Goal: Task Accomplishment & Management: Use online tool/utility

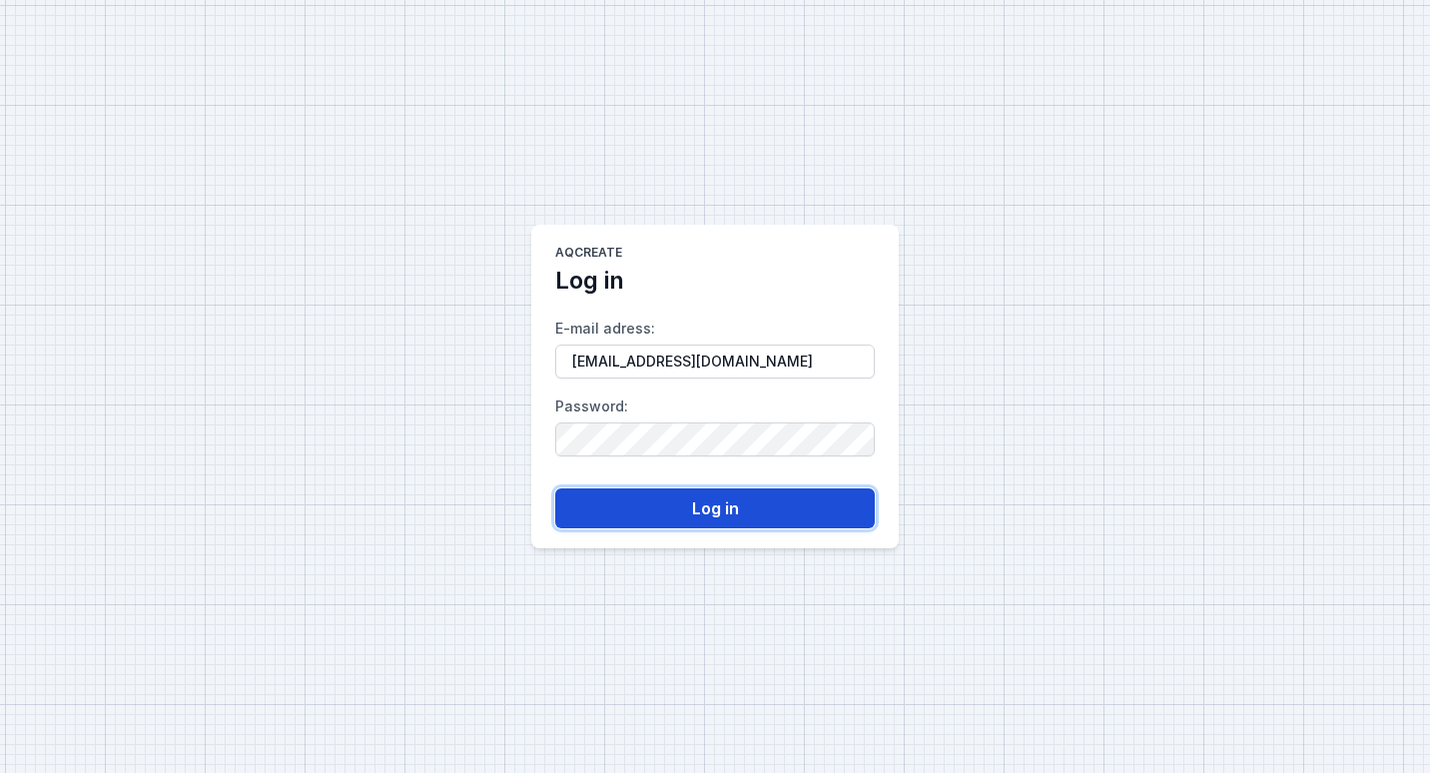
click at [669, 502] on button "Log in" at bounding box center [714, 508] width 319 height 40
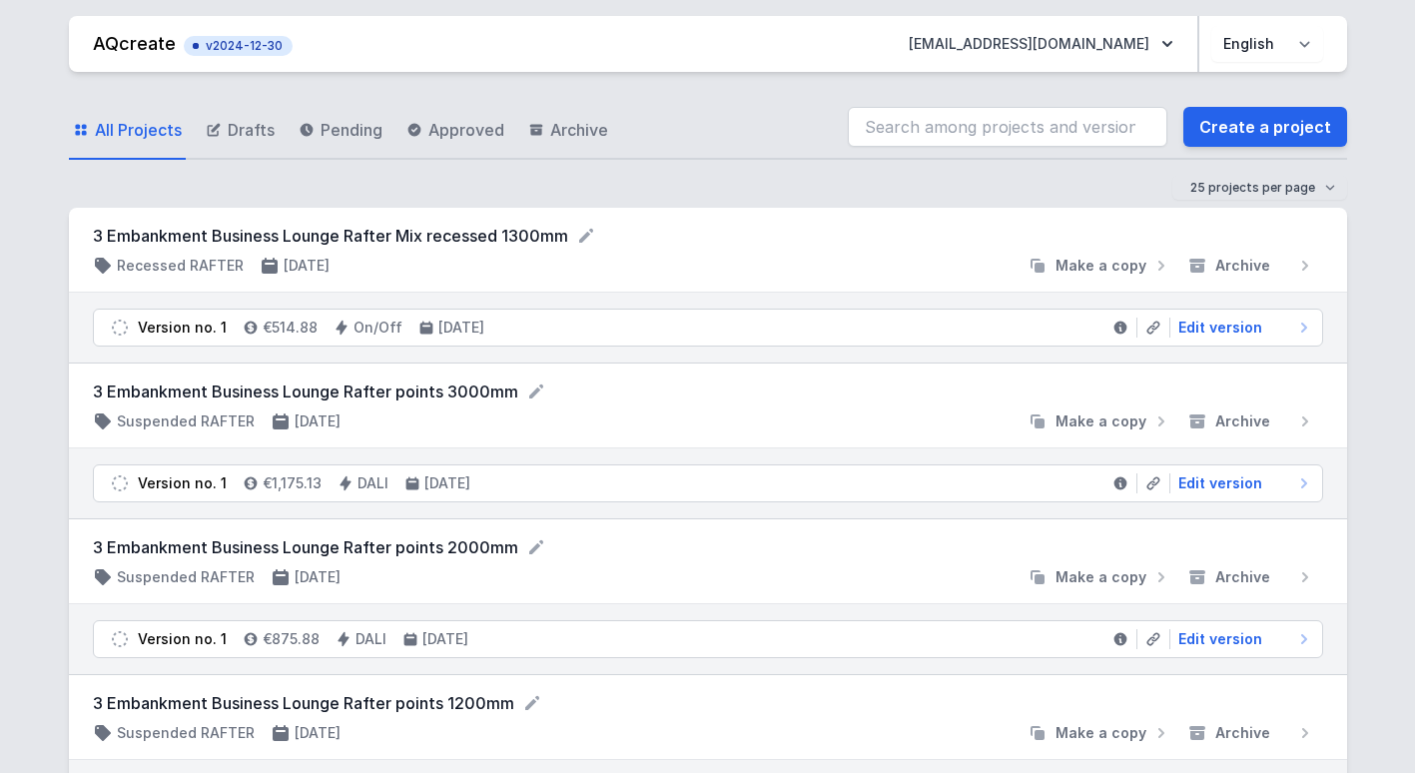
scroll to position [8, 0]
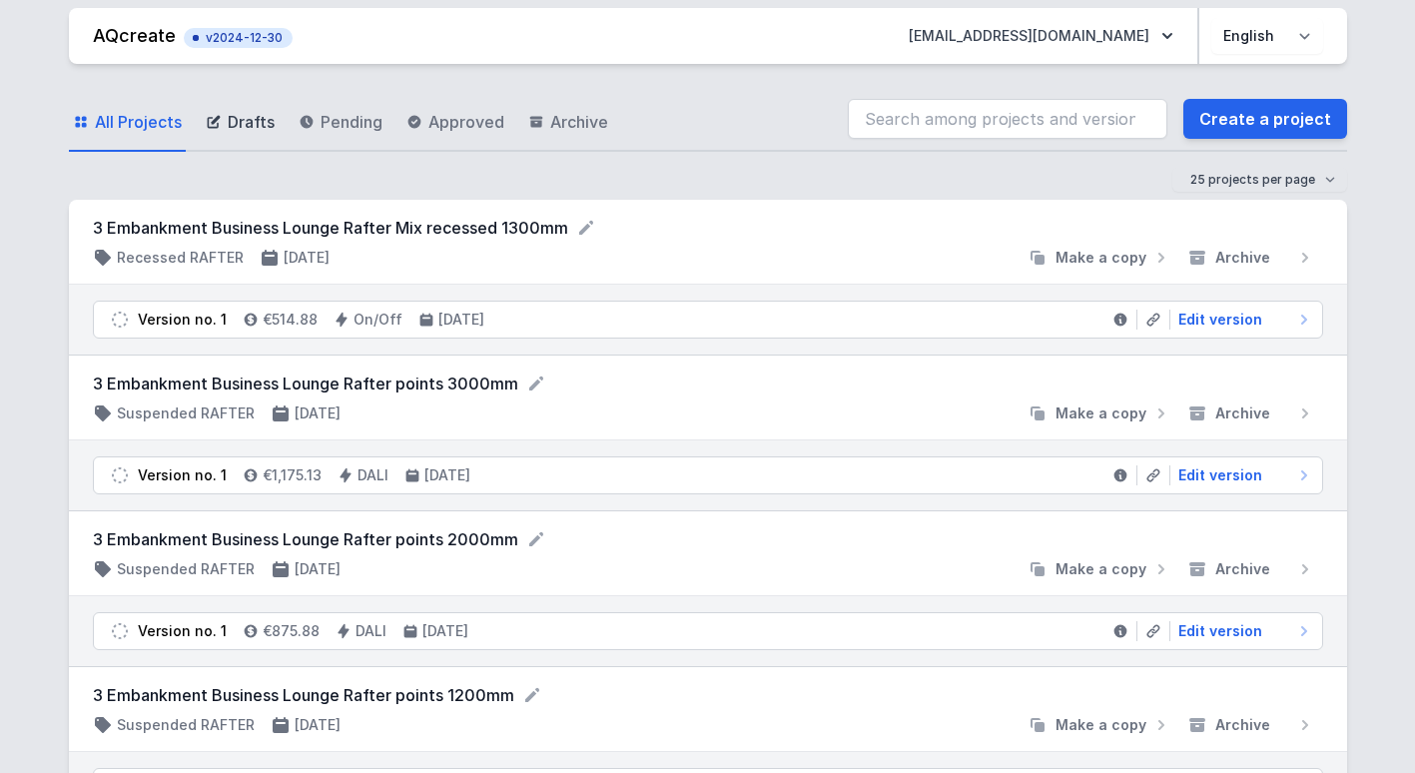
click at [248, 121] on span "Drafts" at bounding box center [251, 122] width 47 height 24
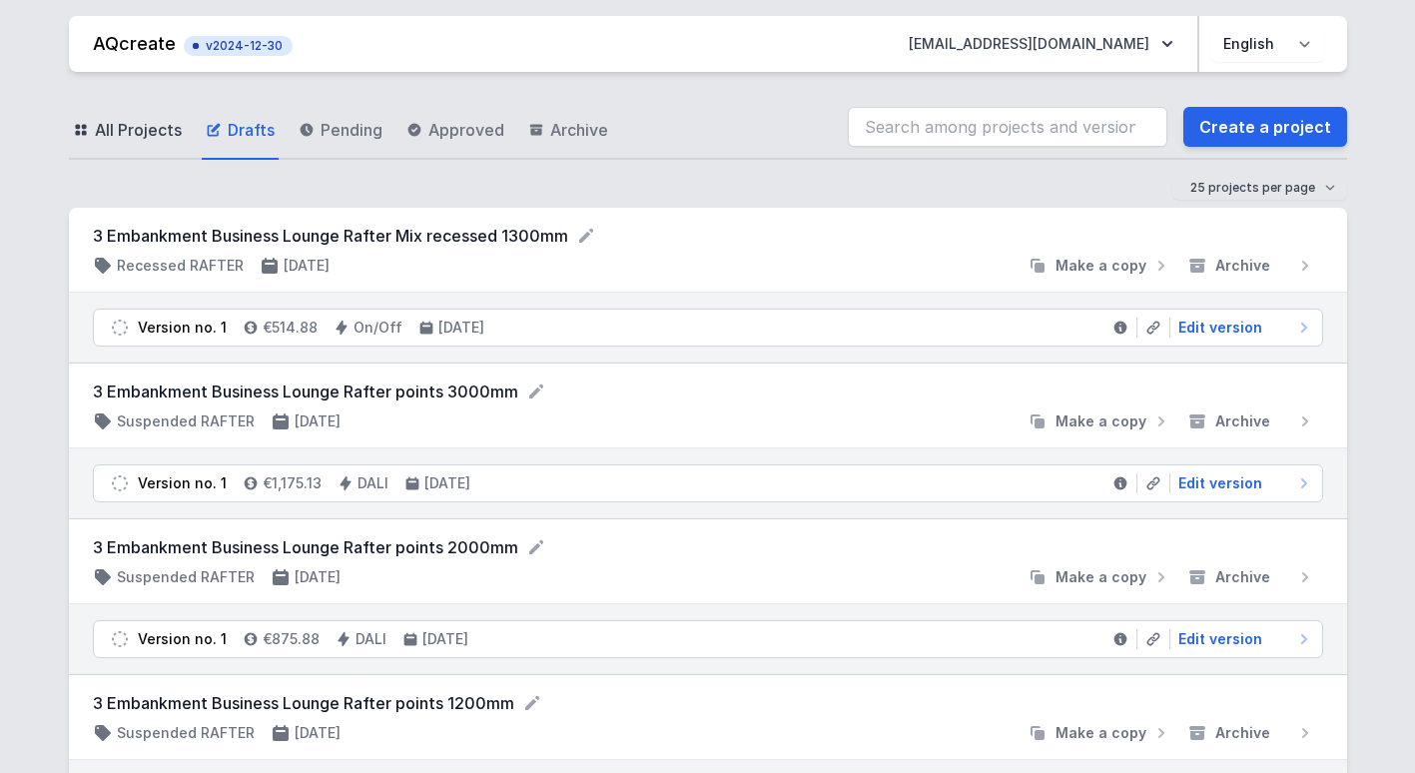
click at [136, 132] on span "All Projects" at bounding box center [138, 130] width 87 height 24
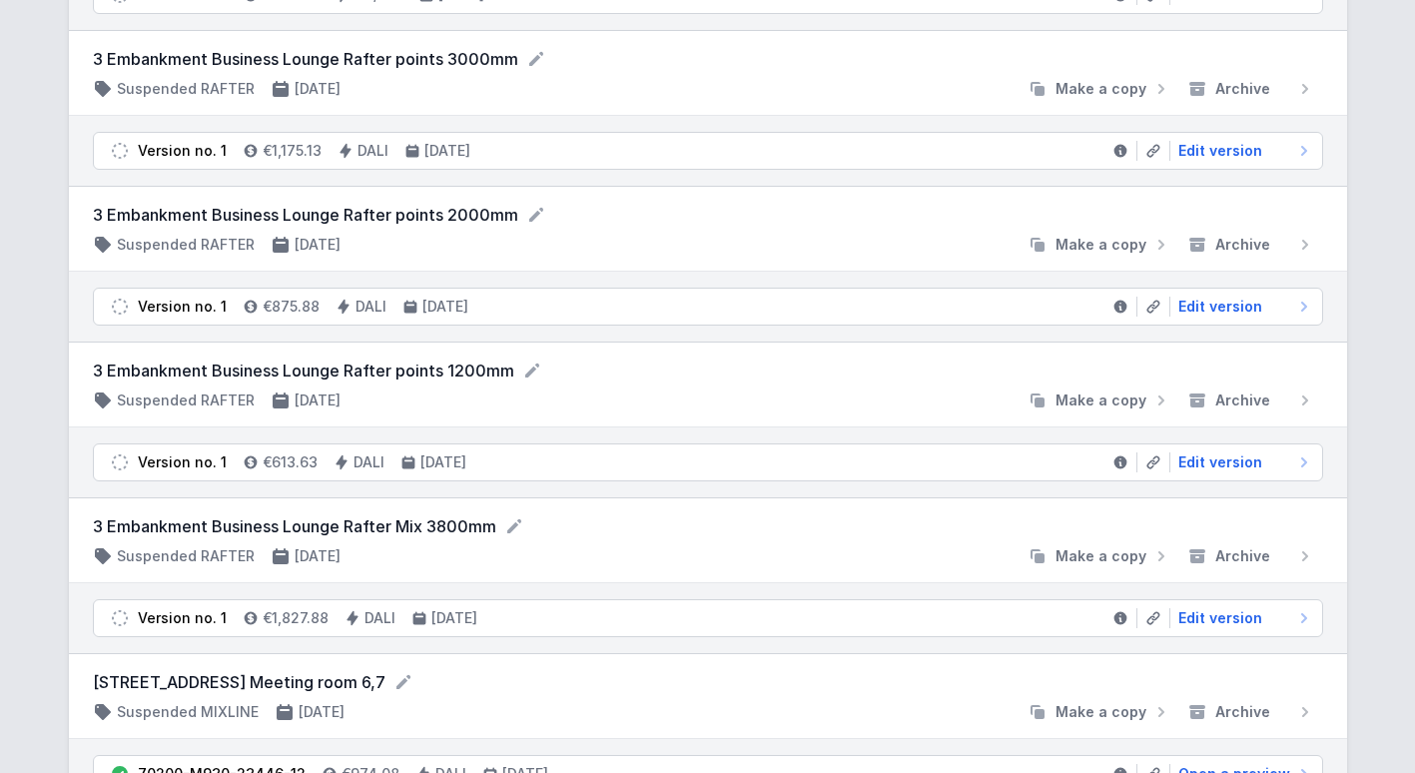
scroll to position [331, 0]
click at [1191, 460] on span "Edit version" at bounding box center [1220, 463] width 84 height 20
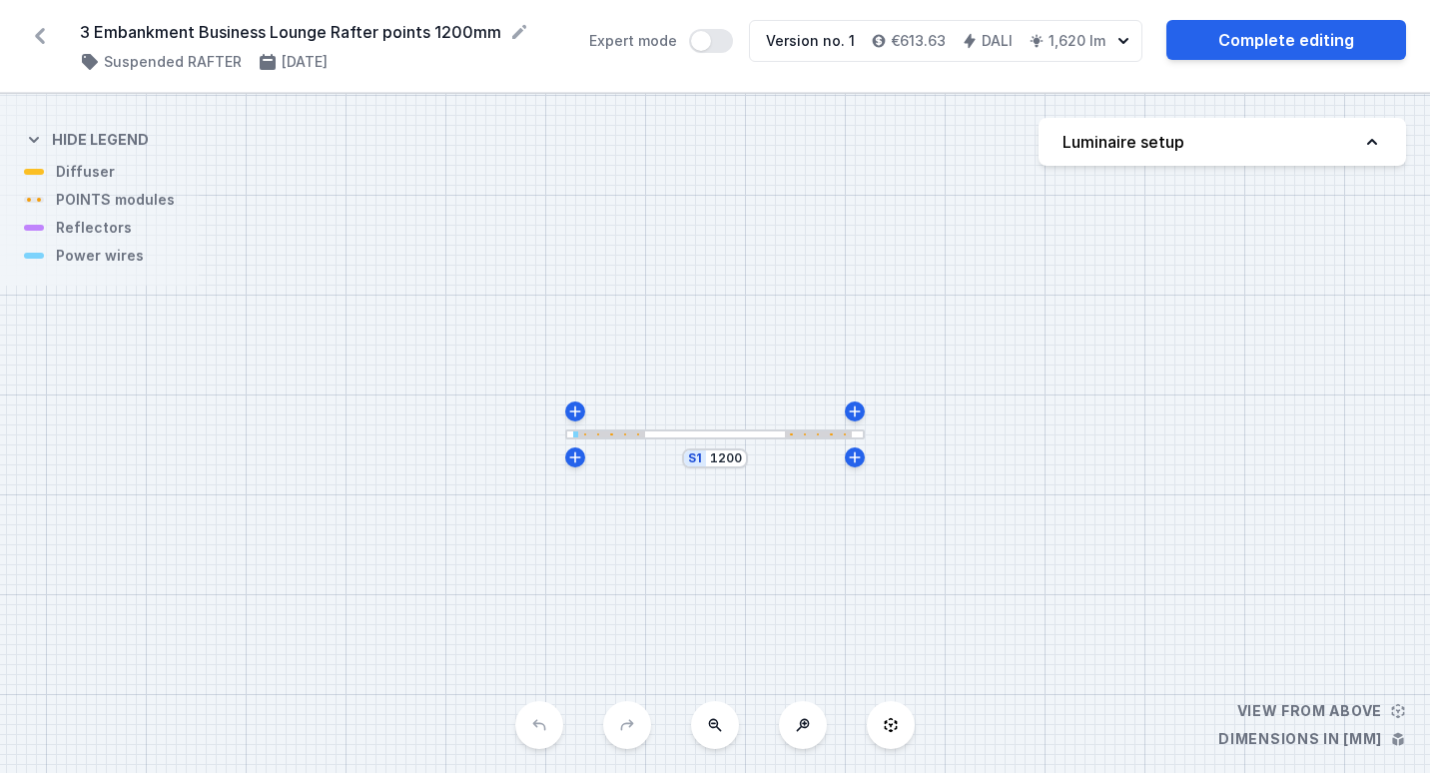
click at [1127, 42] on icon "button" at bounding box center [1123, 41] width 20 height 20
click at [708, 47] on button "Expert mode" at bounding box center [711, 41] width 44 height 24
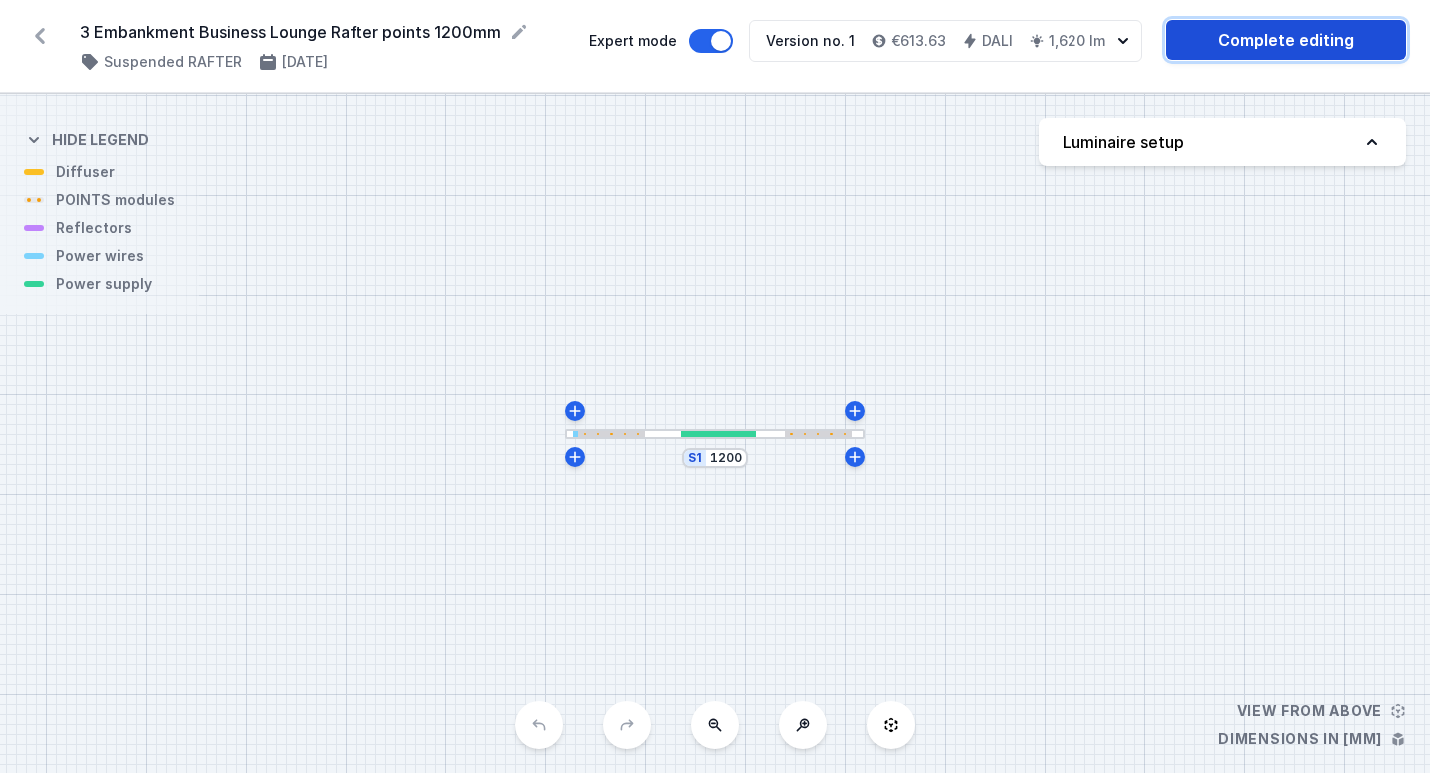
click at [1265, 46] on link "Complete editing" at bounding box center [1286, 40] width 240 height 40
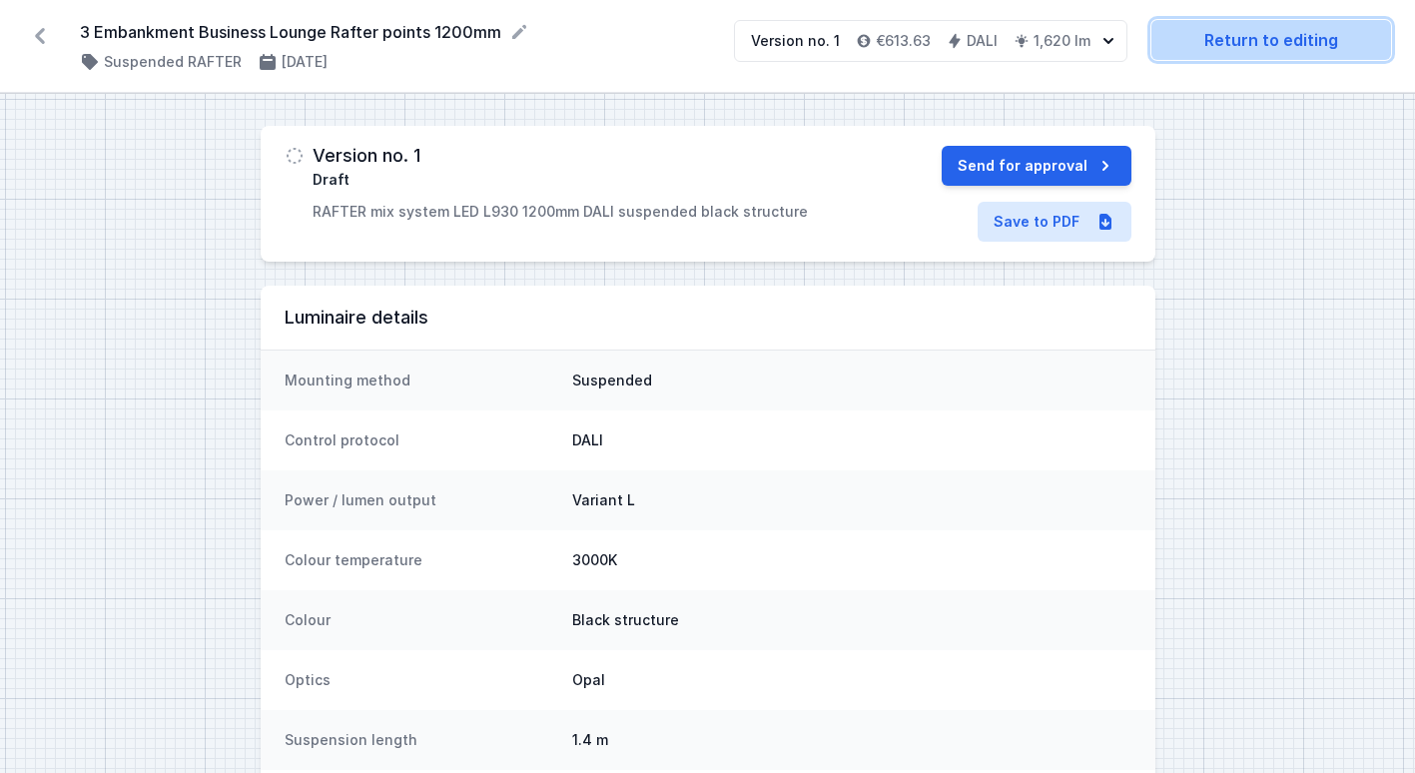
click at [1228, 53] on link "Return to editing" at bounding box center [1271, 40] width 240 height 40
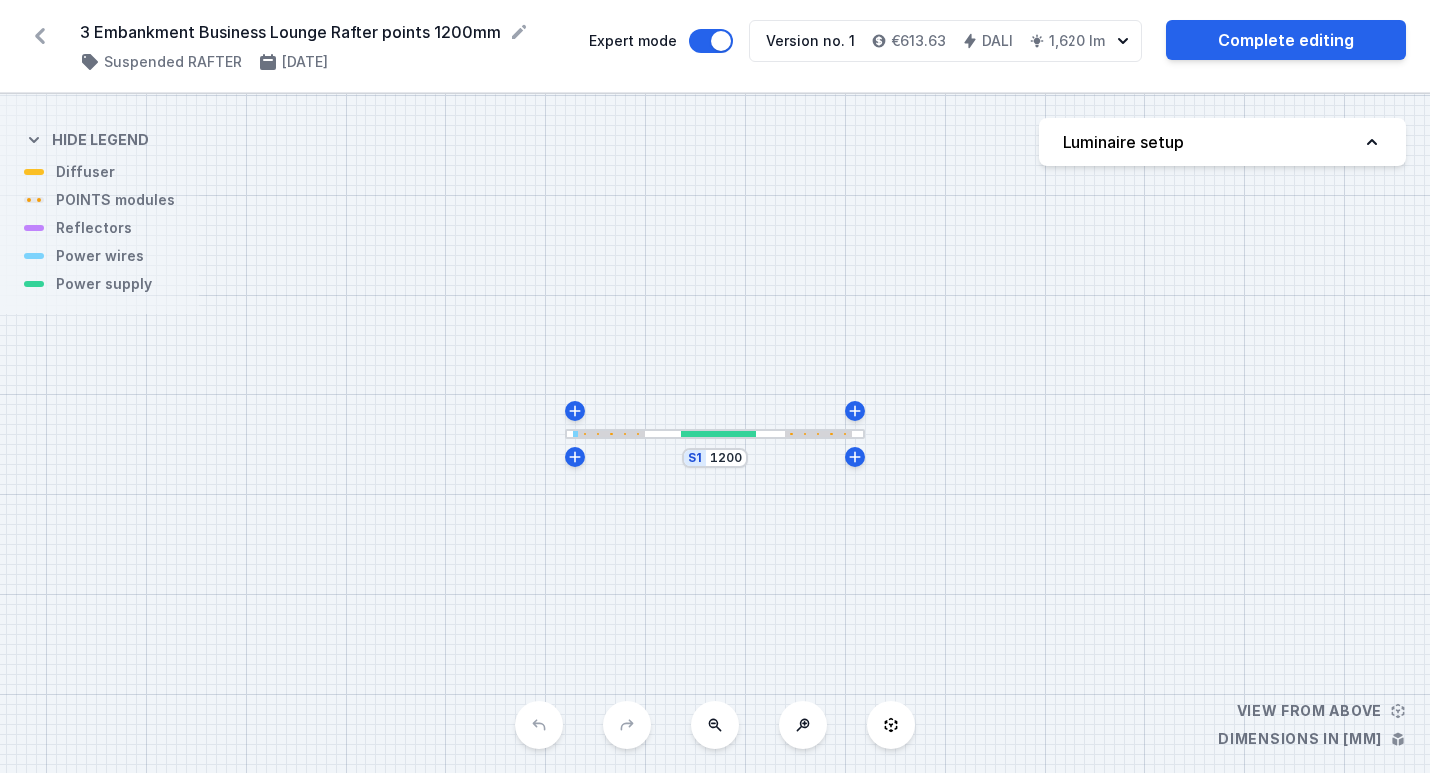
click at [1370, 143] on icon at bounding box center [1372, 142] width 20 height 20
select select "3000"
select select "4"
select select "2"
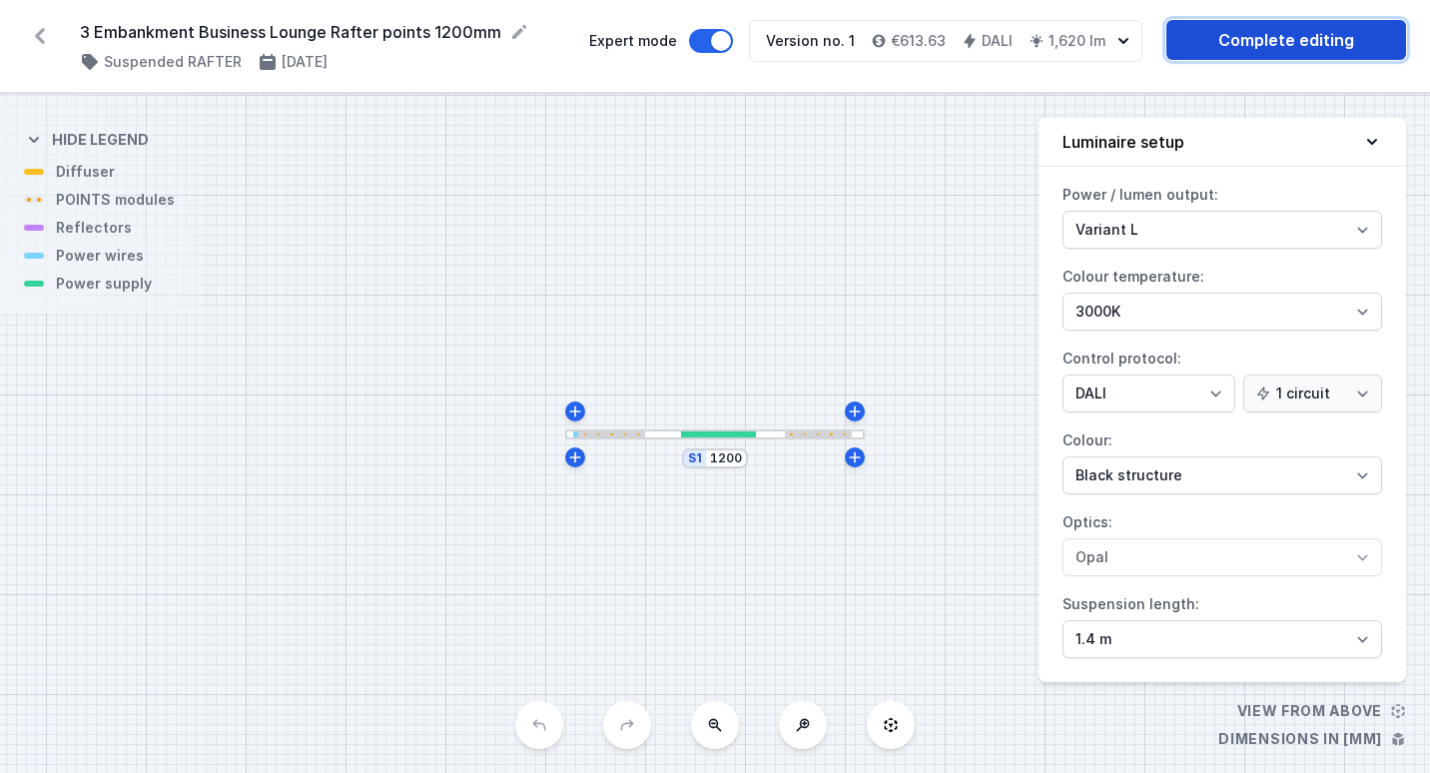
click at [1314, 44] on link "Complete editing" at bounding box center [1286, 40] width 240 height 40
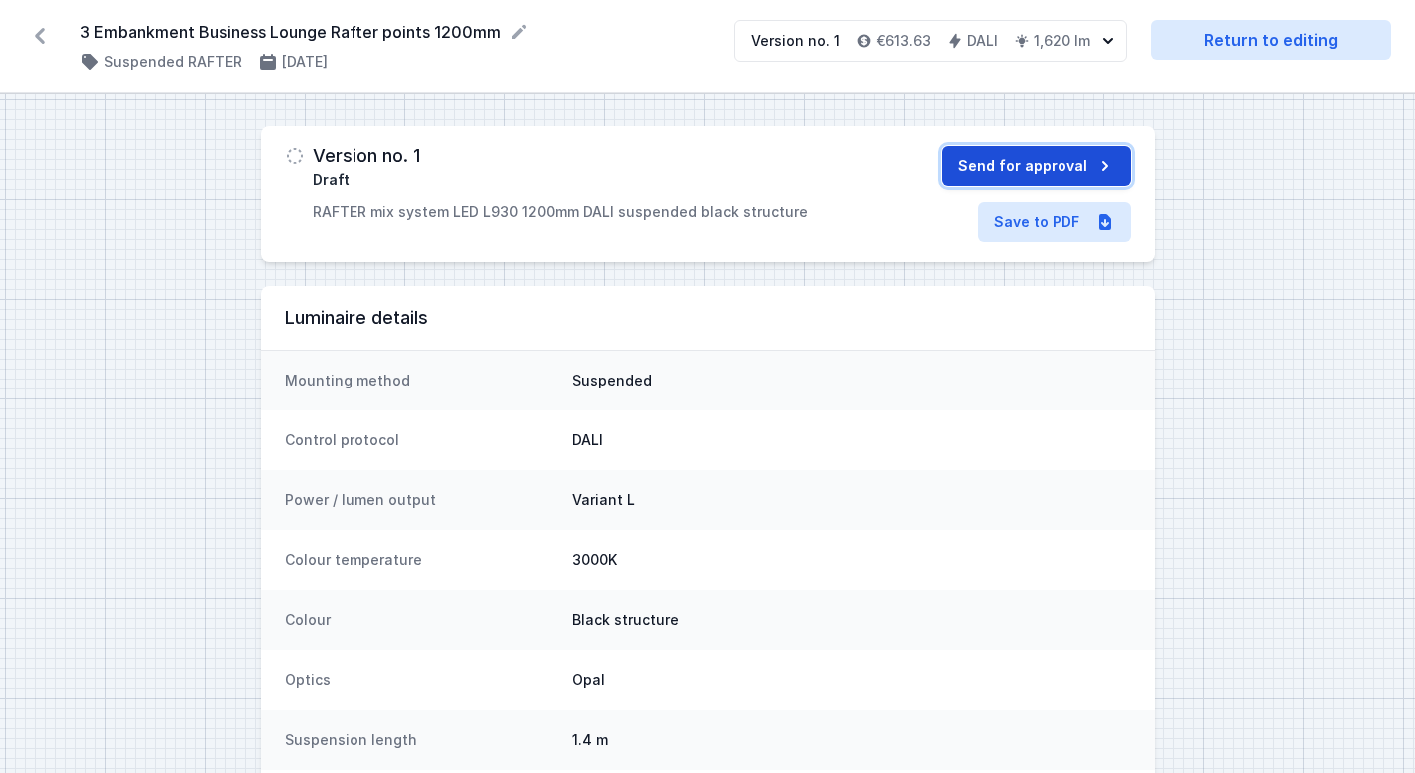
click at [1070, 170] on button "Send for approval" at bounding box center [1037, 166] width 190 height 40
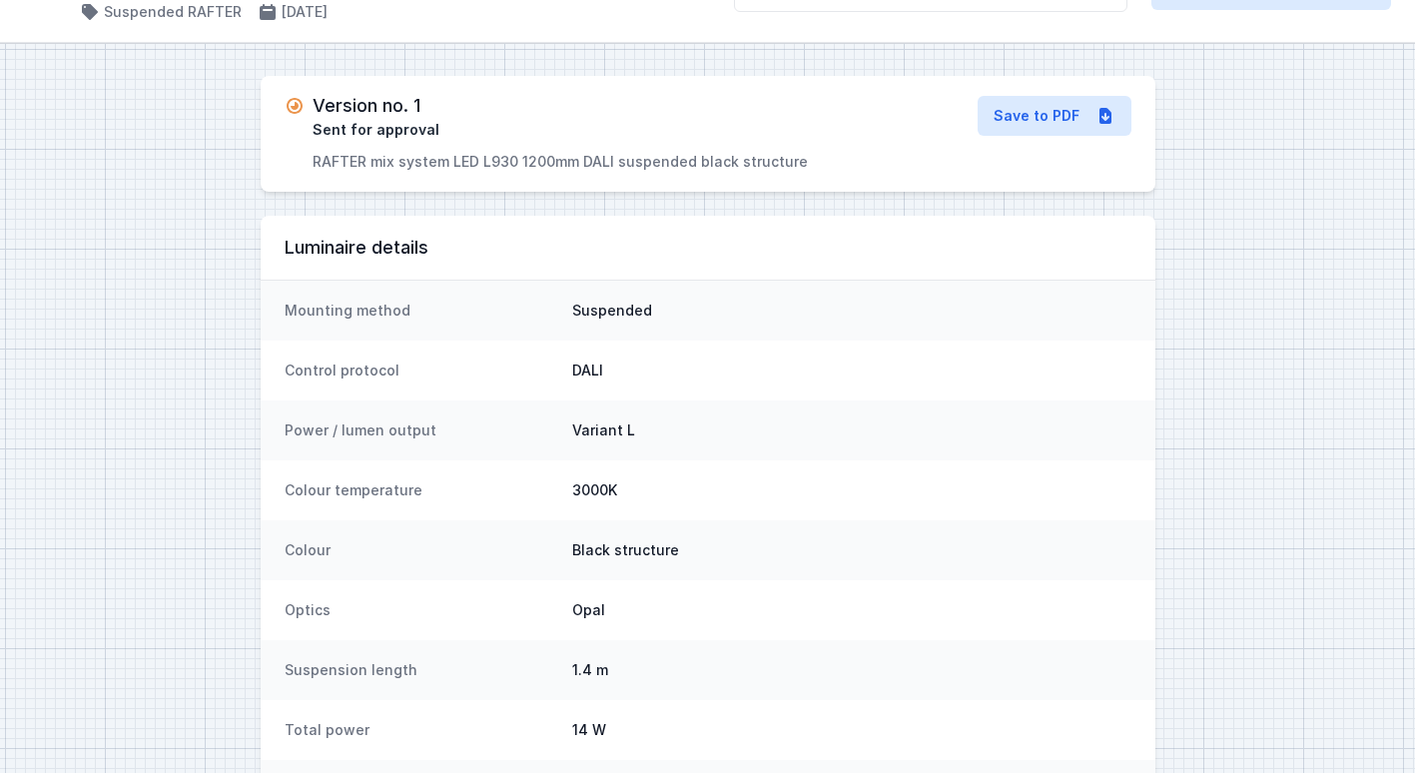
scroll to position [49, 0]
click at [1034, 118] on link "Save to PDF" at bounding box center [1054, 117] width 154 height 40
